Goal: Transaction & Acquisition: Purchase product/service

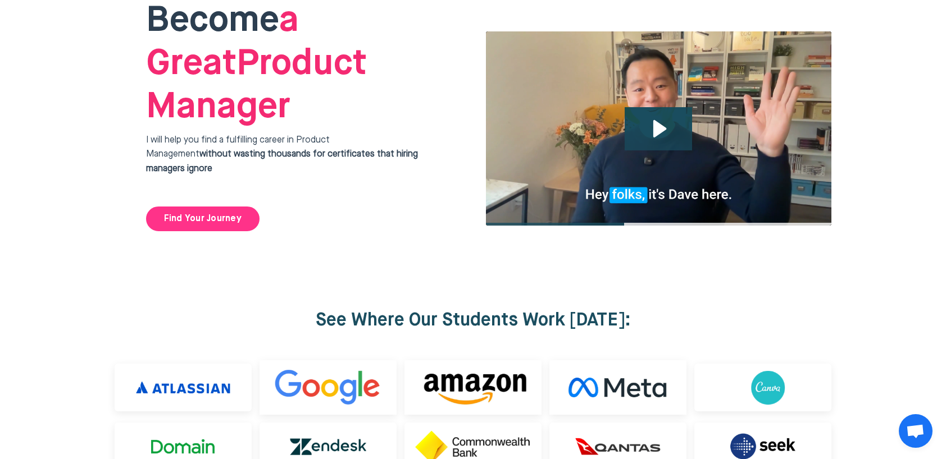
click at [217, 207] on link "Find Your Journey" at bounding box center [202, 219] width 113 height 25
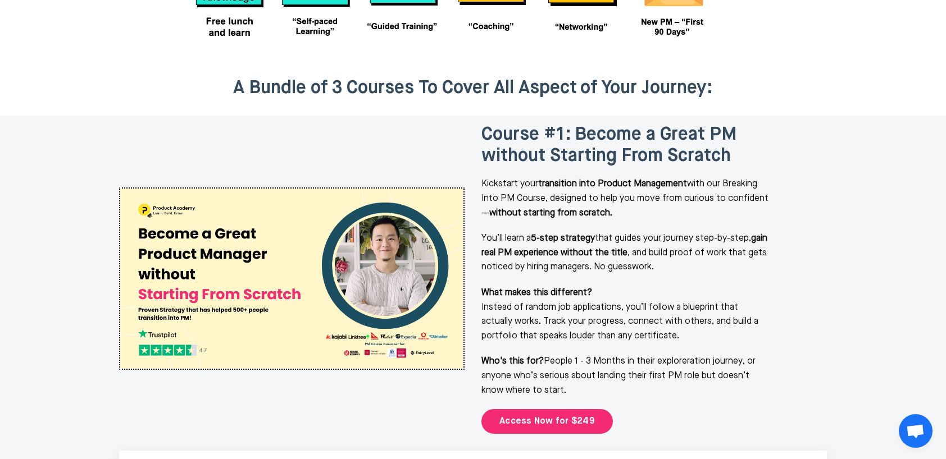
scroll to position [1357, 0]
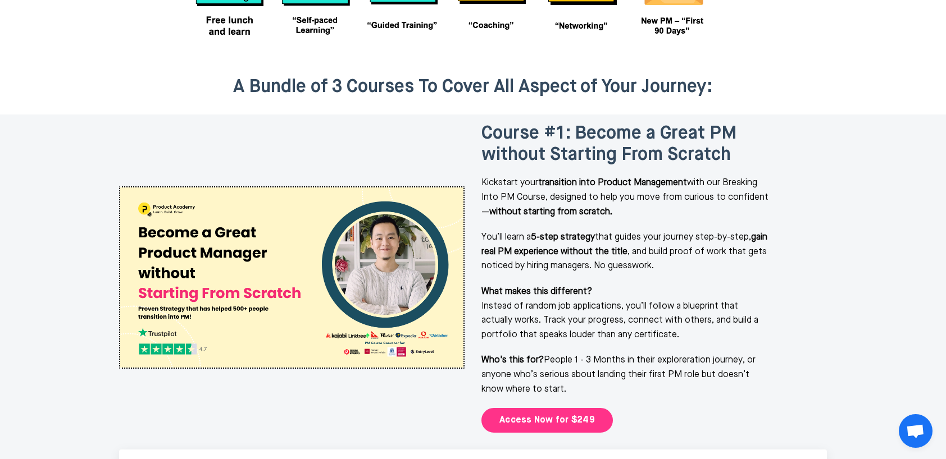
click at [532, 408] on link "Access Now for $249" at bounding box center [546, 420] width 131 height 25
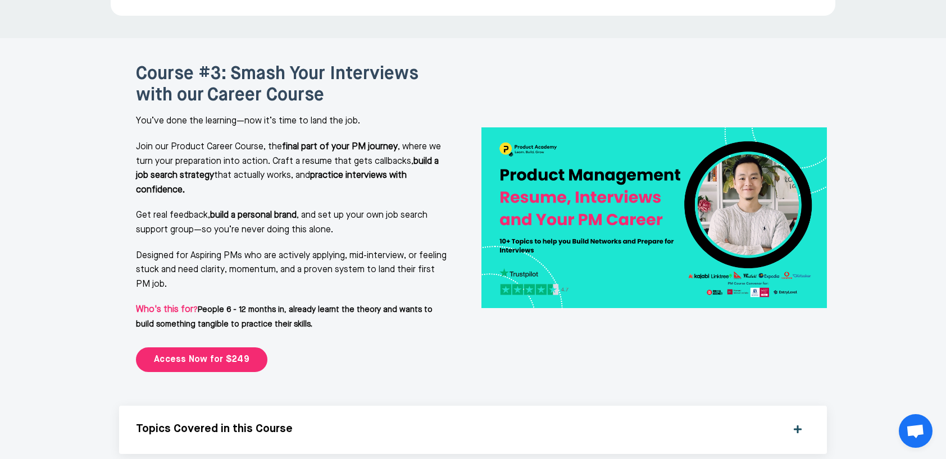
scroll to position [2329, 0]
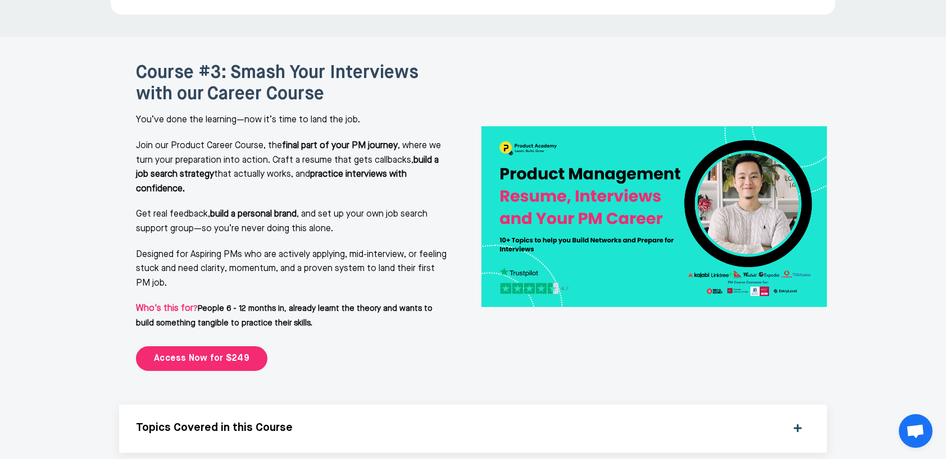
click at [544, 422] on h5 "Topics Covered in this Course" at bounding box center [458, 428] width 644 height 13
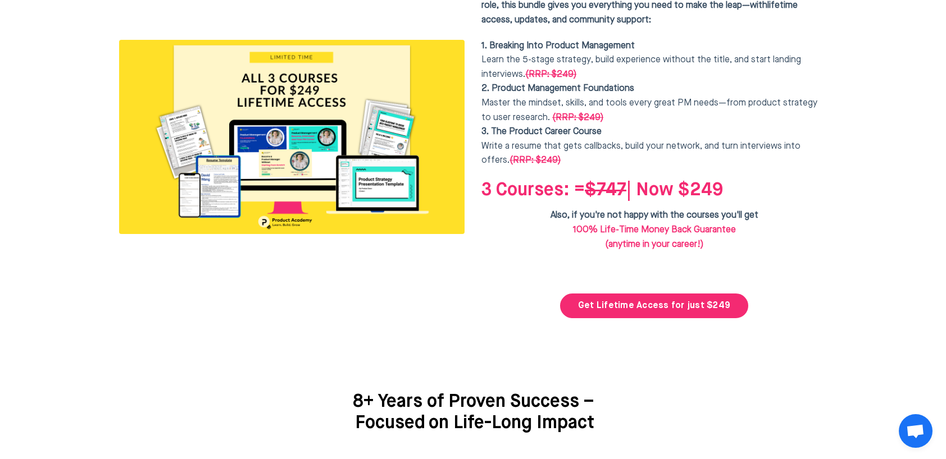
scroll to position [3950, 0]
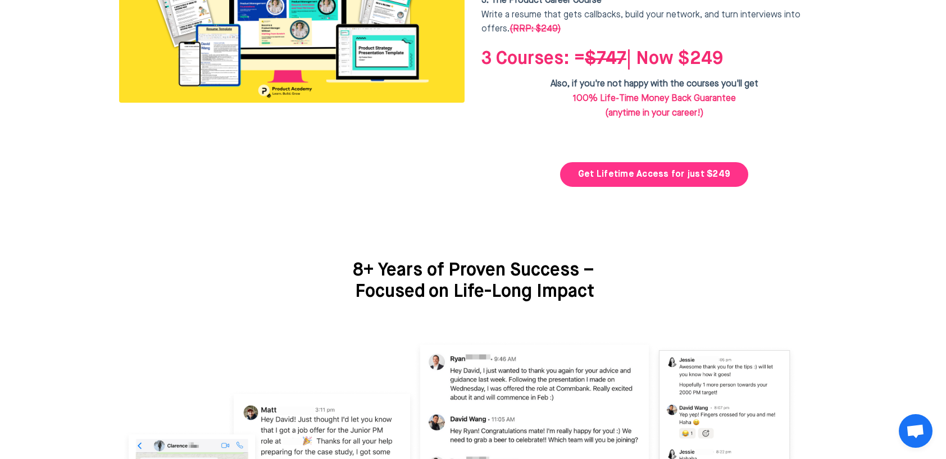
click at [654, 162] on link "Get Lifetime Access for just $249" at bounding box center [654, 174] width 188 height 25
